Goal: Find specific page/section: Find specific page/section

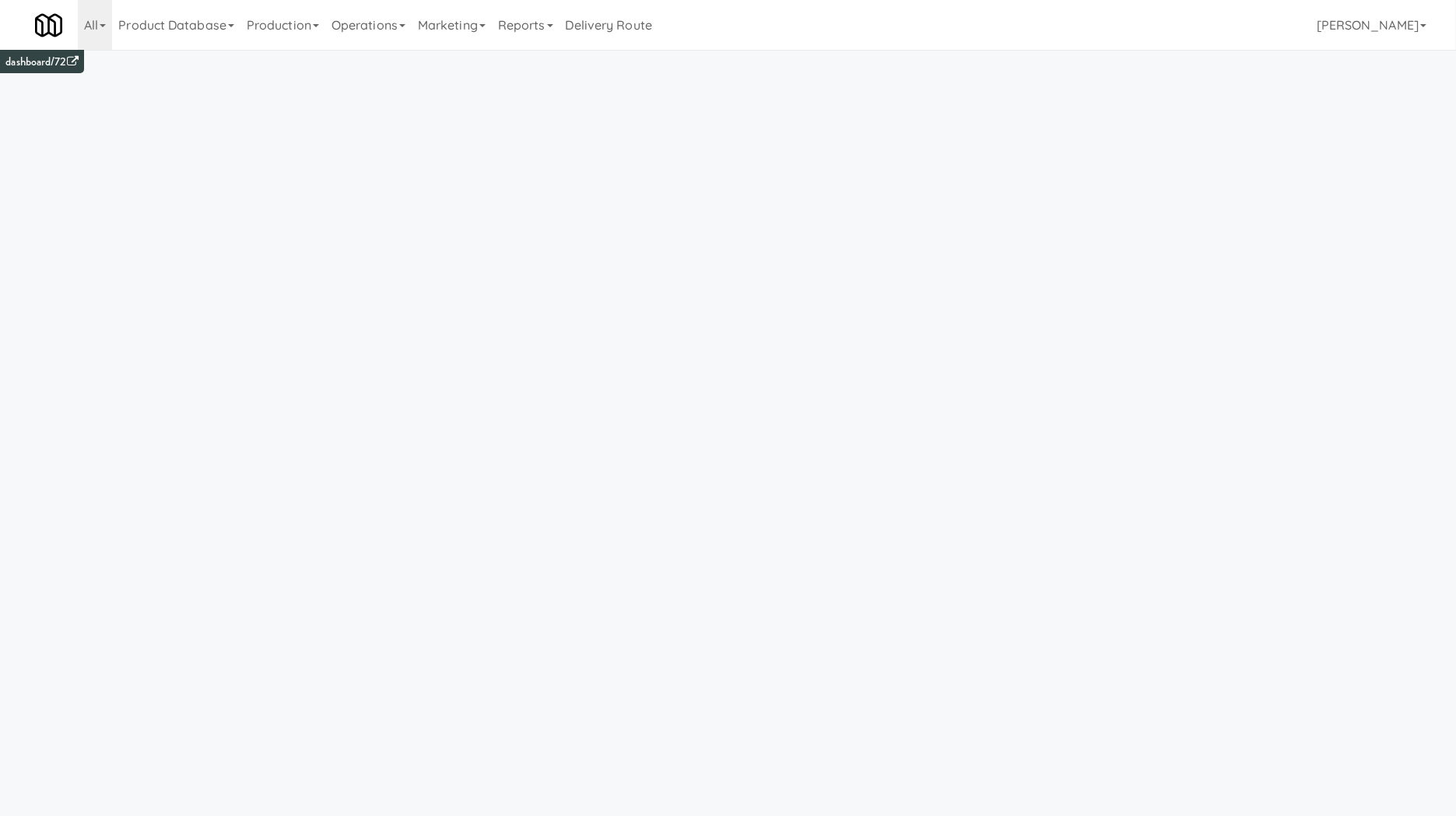
click at [389, 37] on link "Operations" at bounding box center [368, 25] width 86 height 50
click at [390, 286] on link "Assets" at bounding box center [388, 279] width 125 height 28
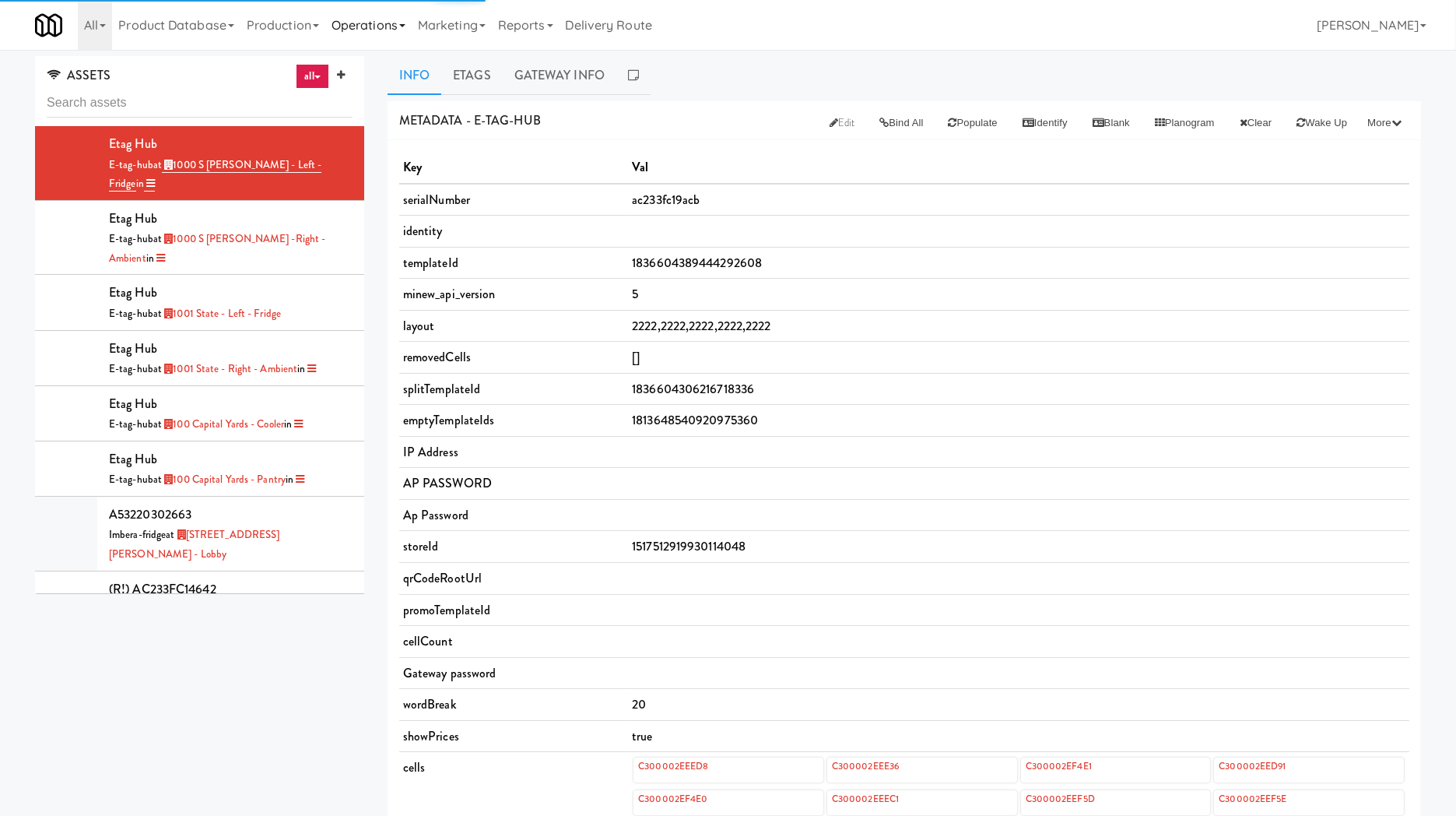
click at [385, 20] on link "Operations" at bounding box center [368, 25] width 86 height 50
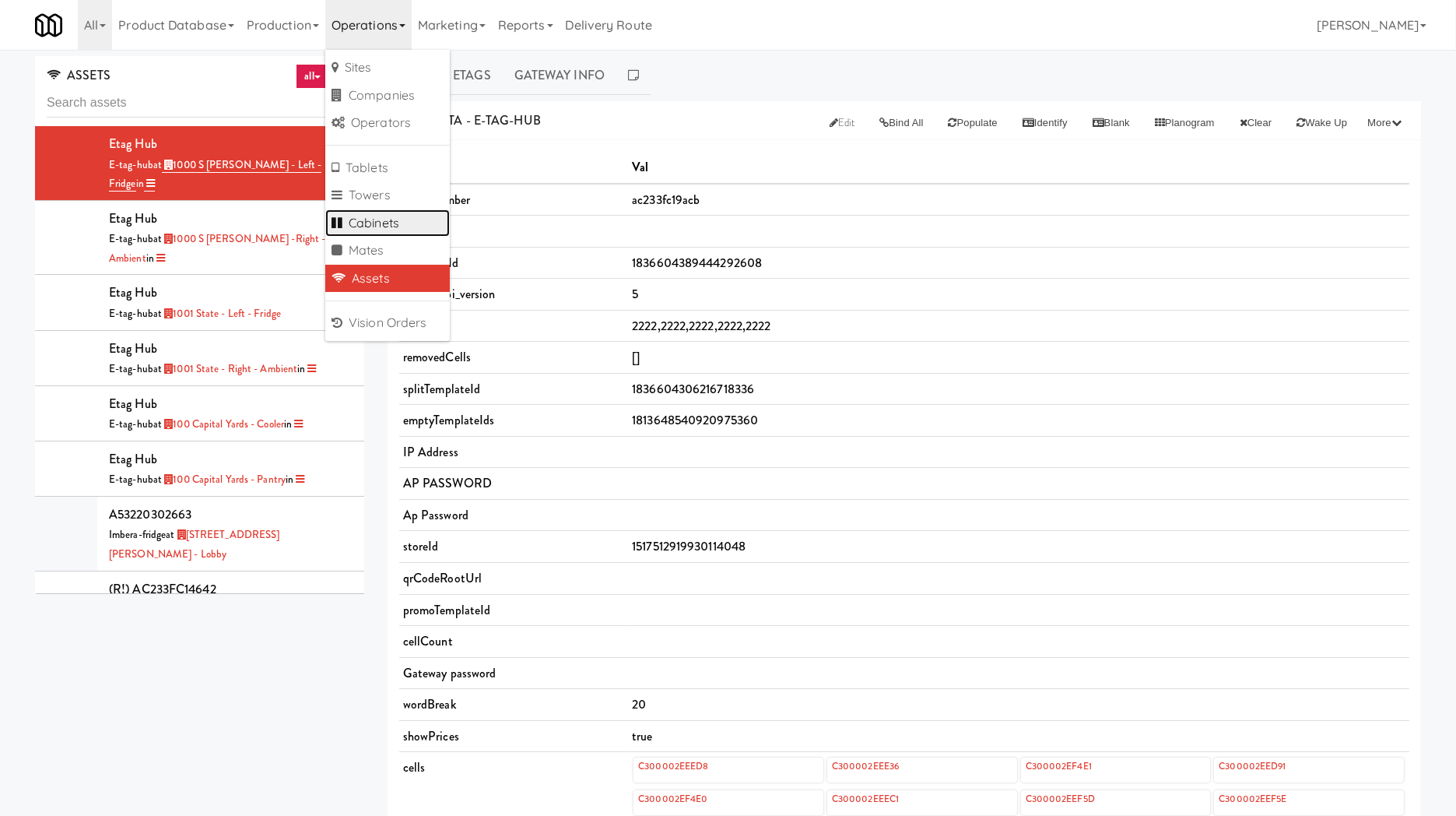
click at [367, 223] on link "Cabinets" at bounding box center [388, 223] width 125 height 28
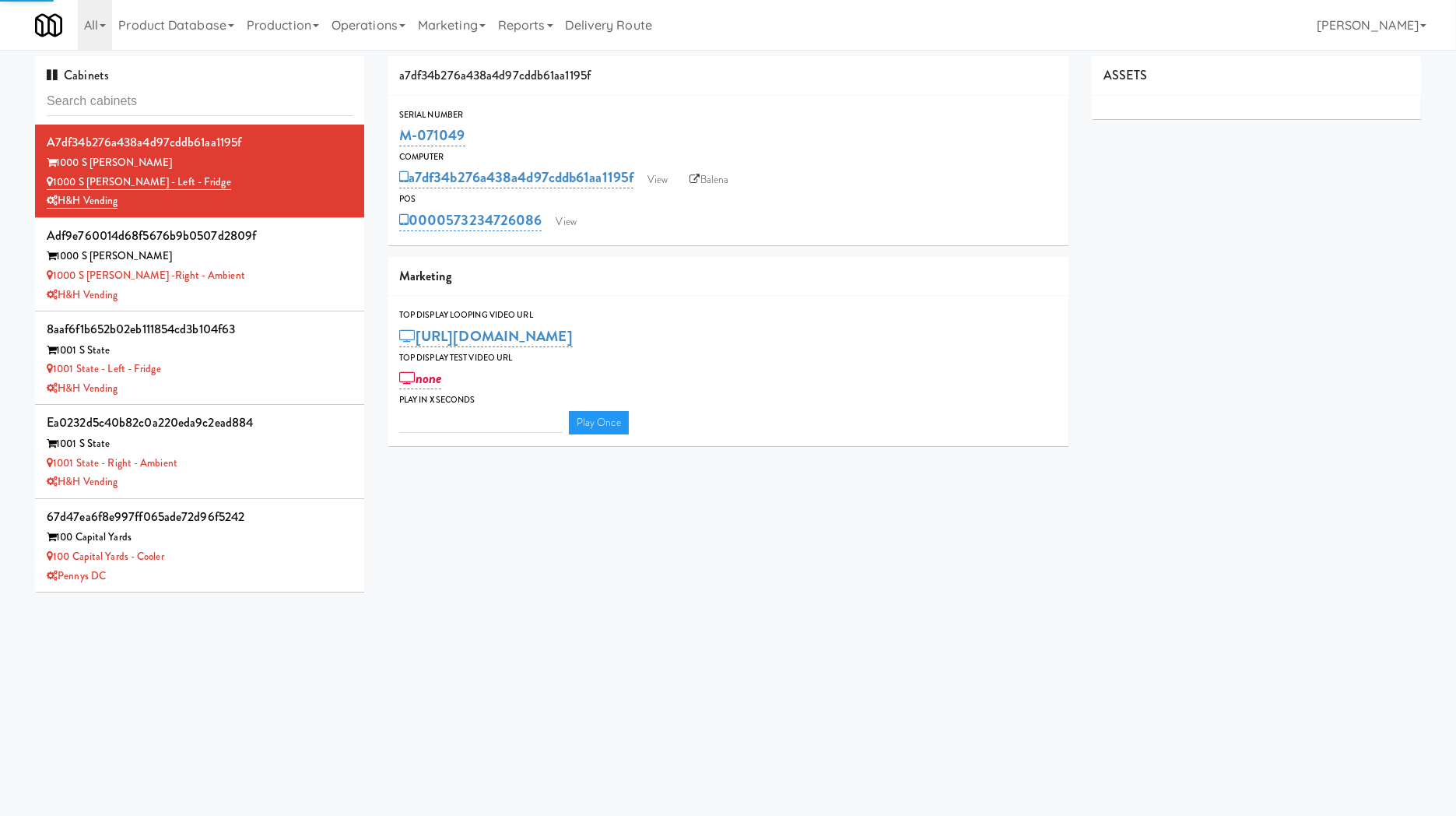
click at [213, 98] on input "text" at bounding box center [199, 101] width 306 height 28
type input "3"
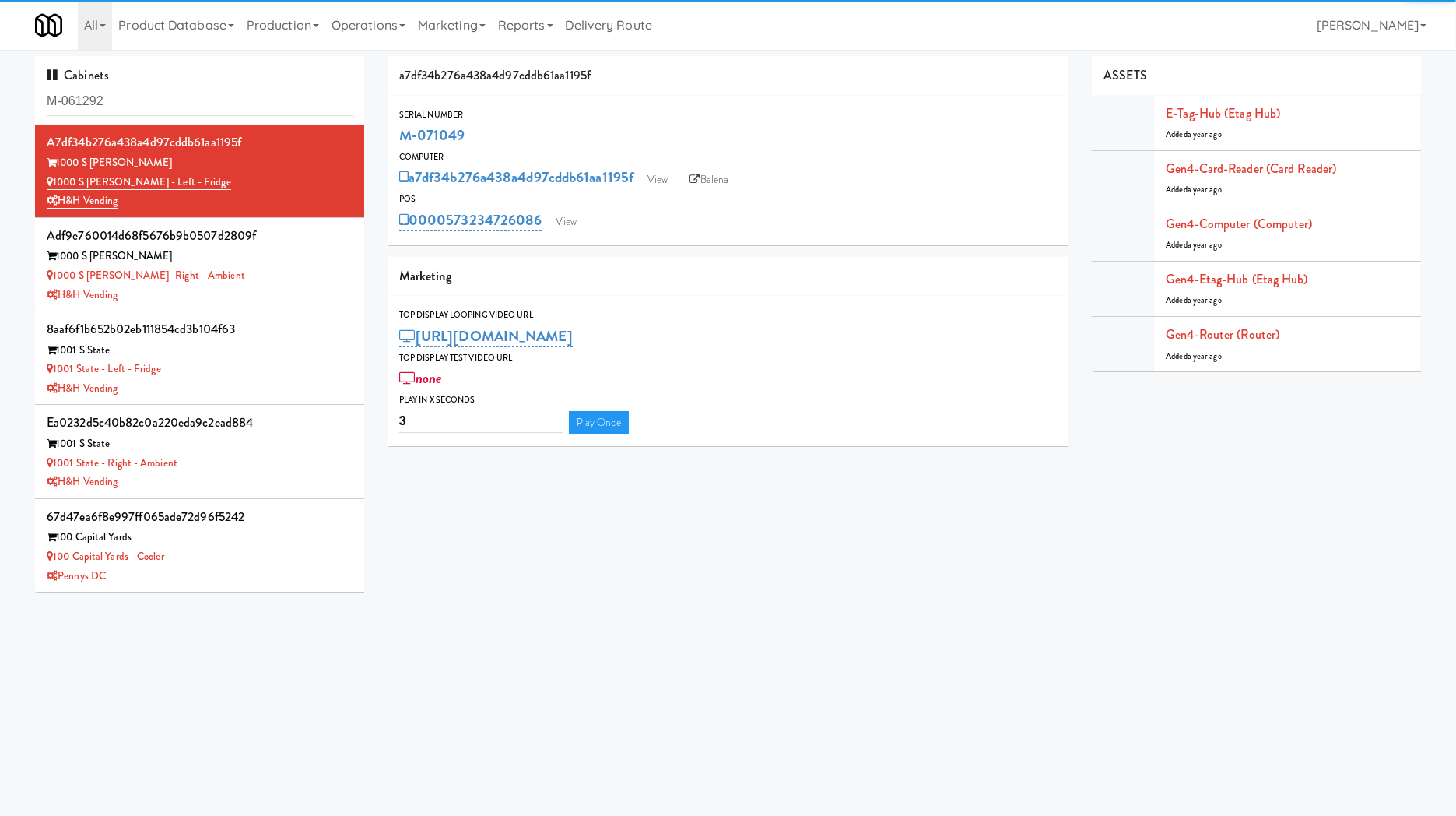
type input "M-061292"
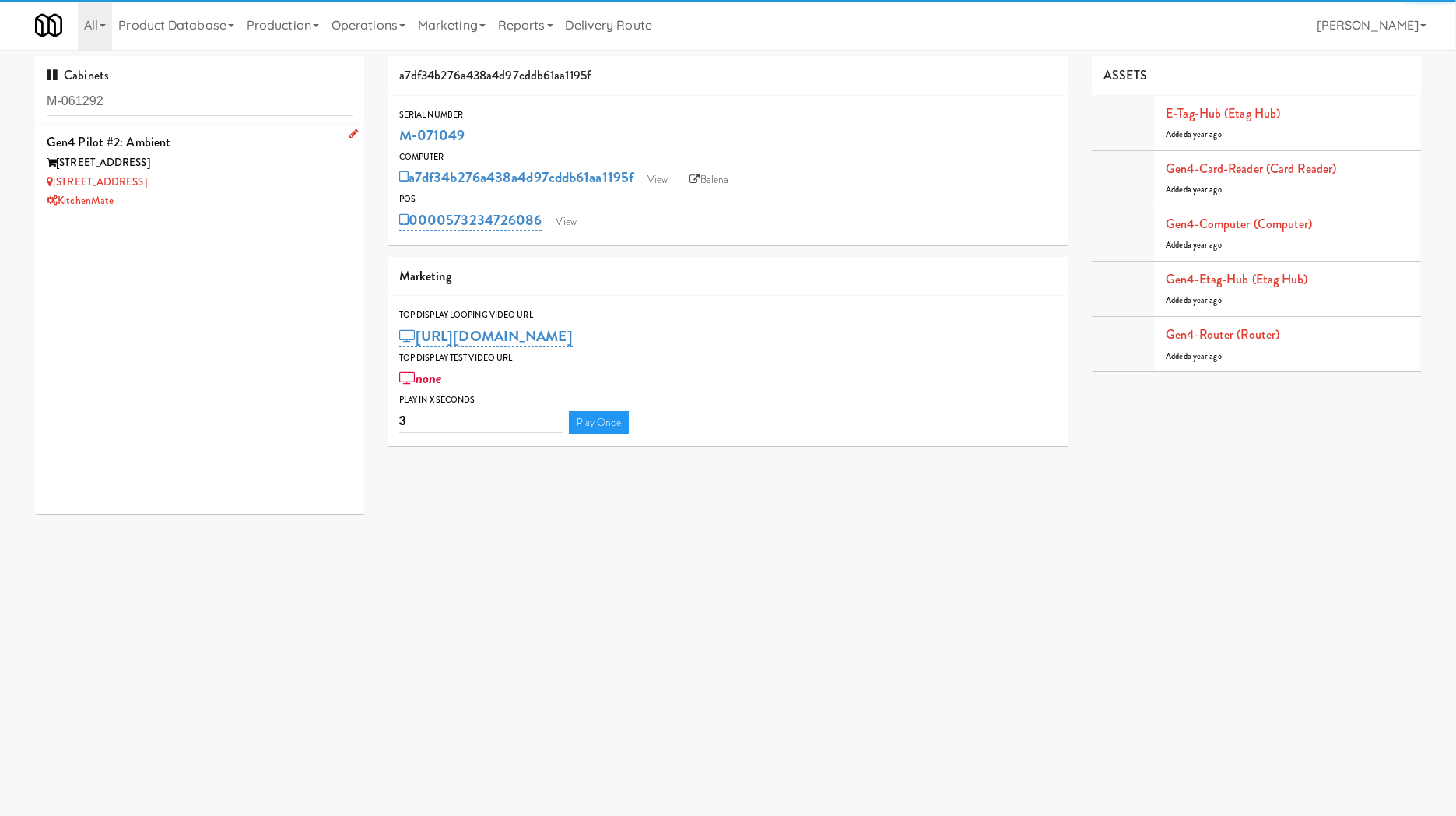
click at [216, 177] on div "315 Front St - Pantry" at bounding box center [199, 183] width 306 height 20
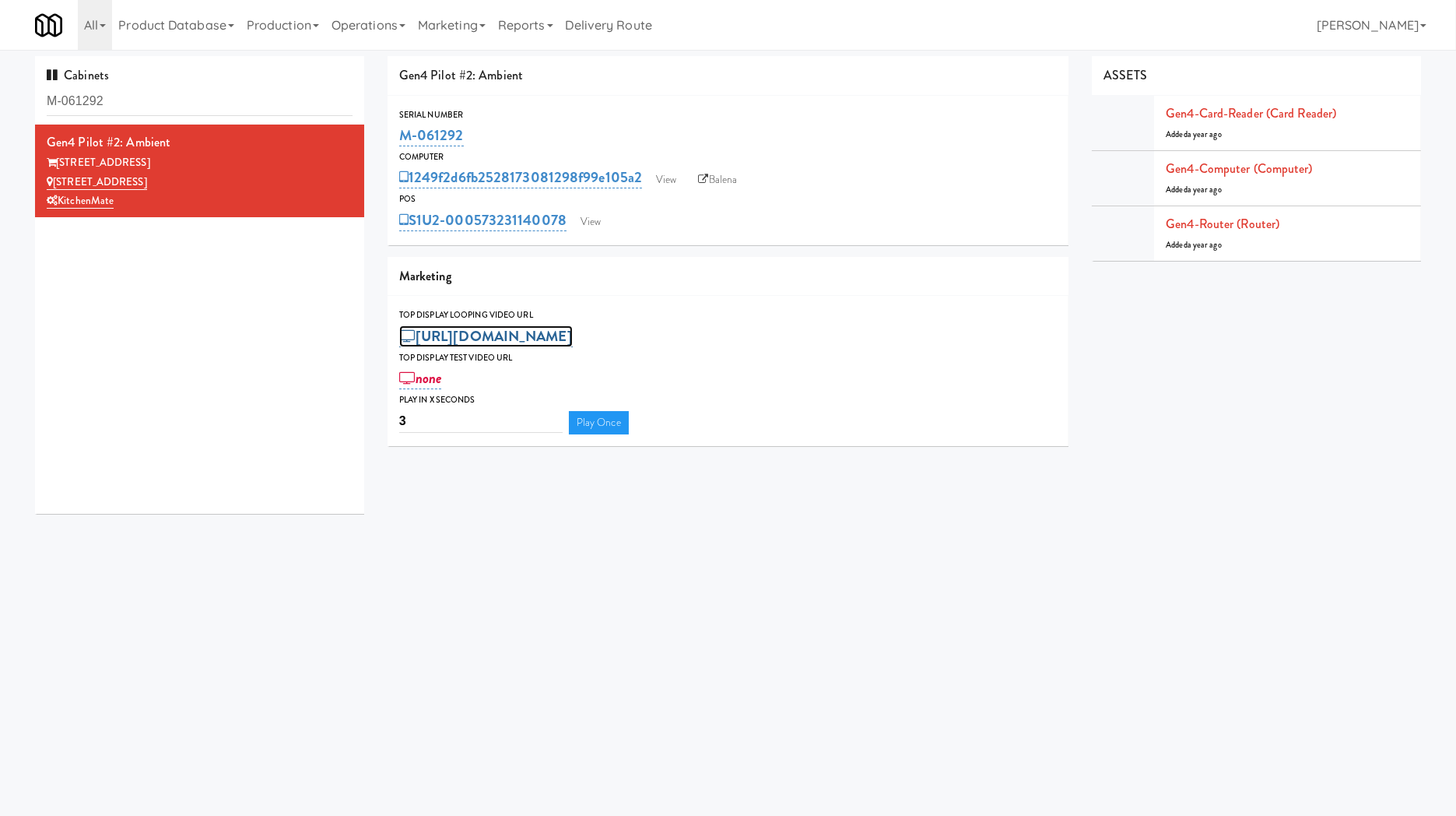
click at [493, 340] on link "https://res.cloudinary.com/kitchenmate/video/upload/v1738701061/Gen4/315_Front_…" at bounding box center [485, 336] width 173 height 22
